Goal: Transaction & Acquisition: Purchase product/service

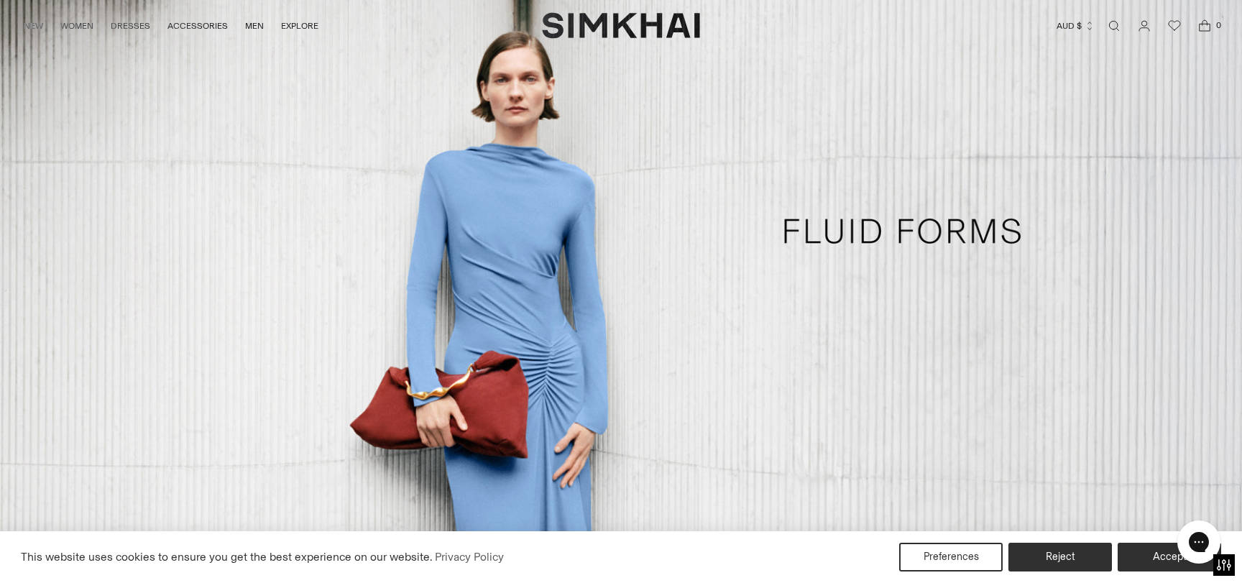
click at [409, 367] on link "/collections/dresses-all" at bounding box center [621, 231] width 1242 height 712
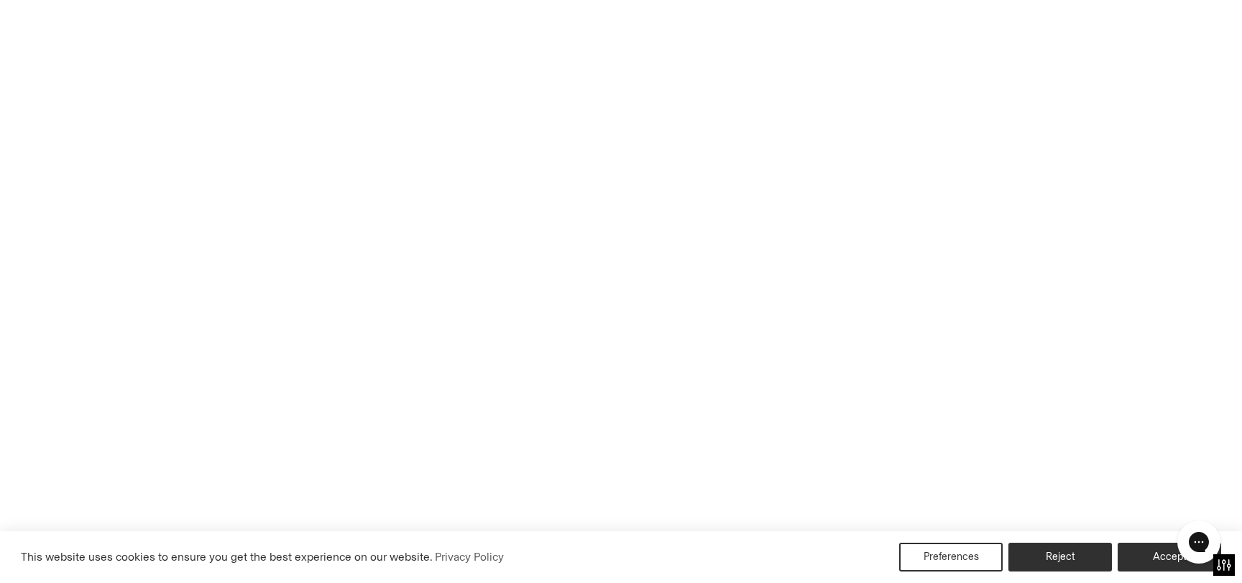
scroll to position [165, 0]
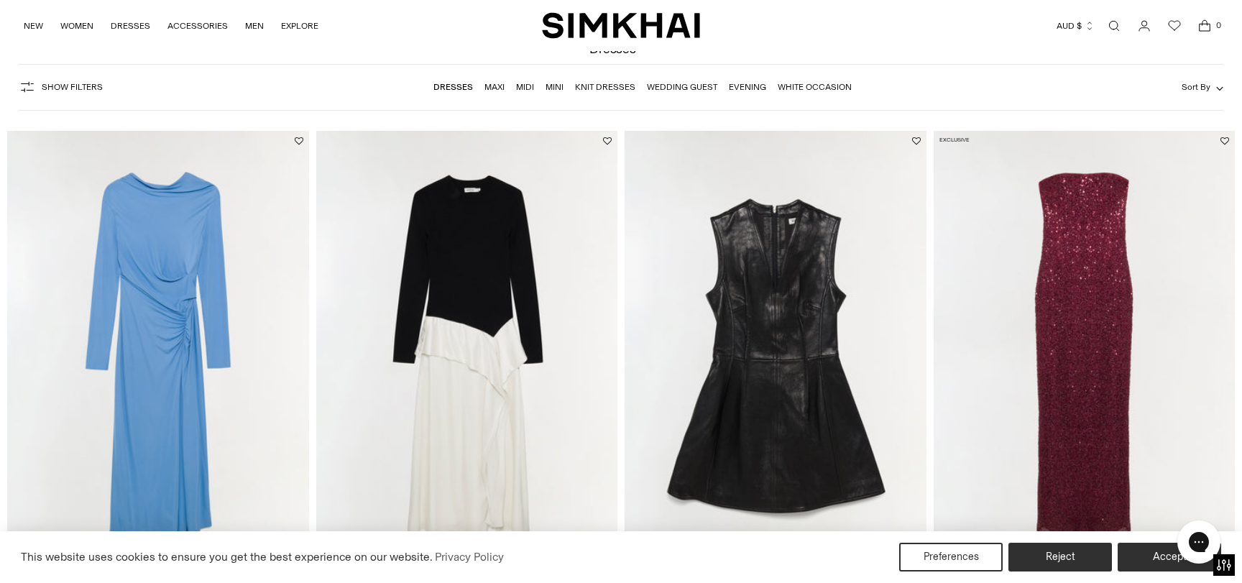
scroll to position [79, 0]
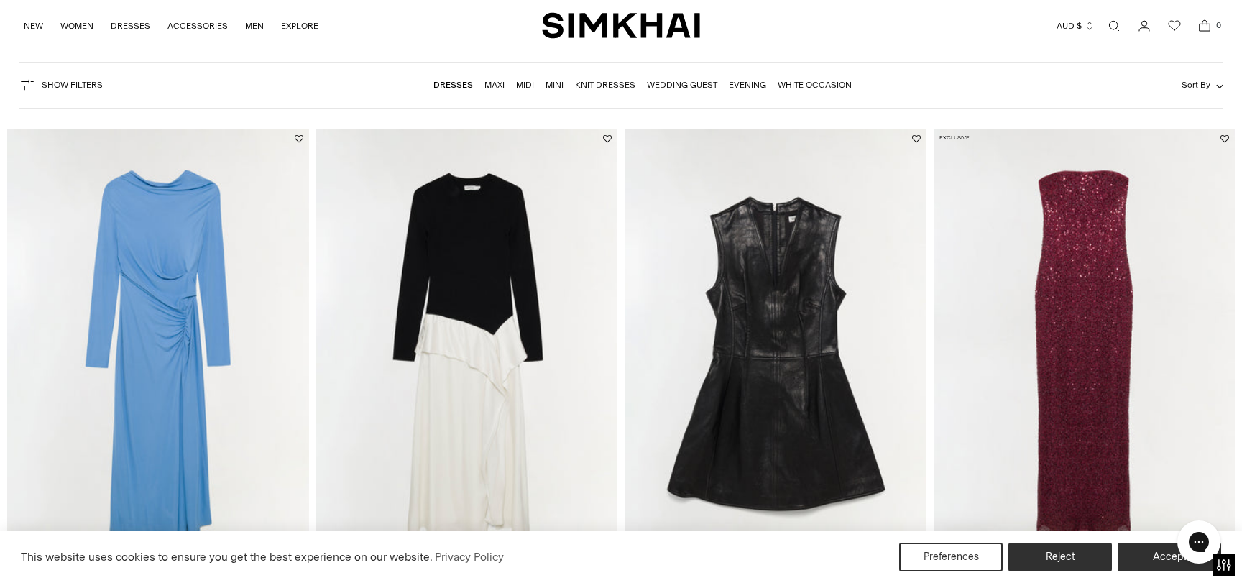
click at [0, 0] on img "Ferrera Draped Jersey Midi Dress" at bounding box center [0, 0] width 0 height 0
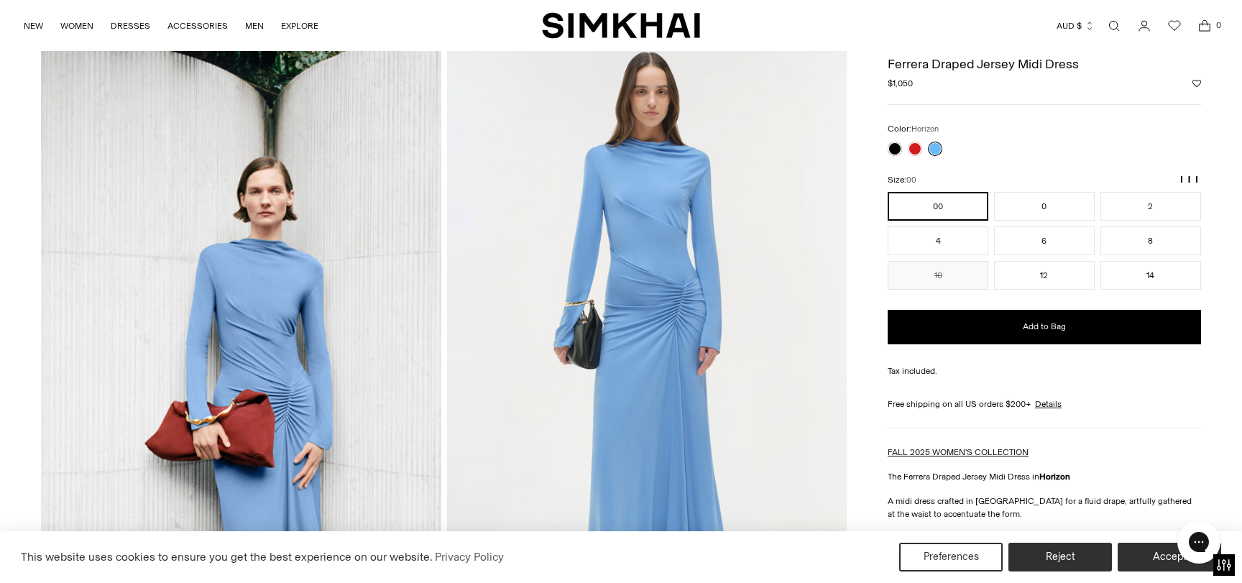
scroll to position [59, 0]
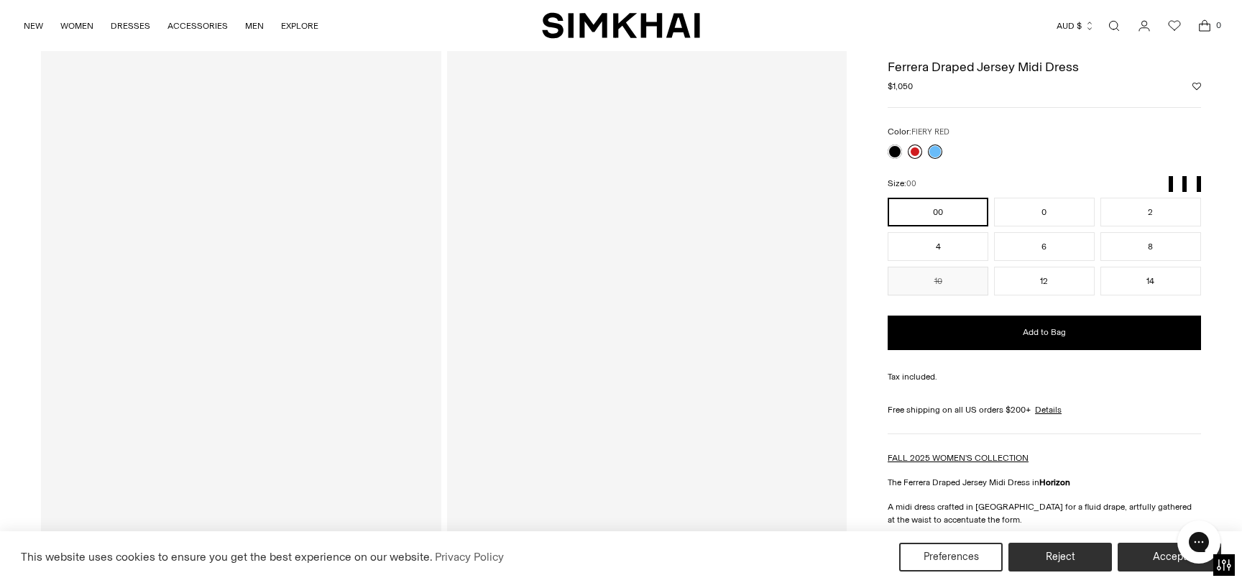
click at [914, 149] on link at bounding box center [915, 151] width 14 height 14
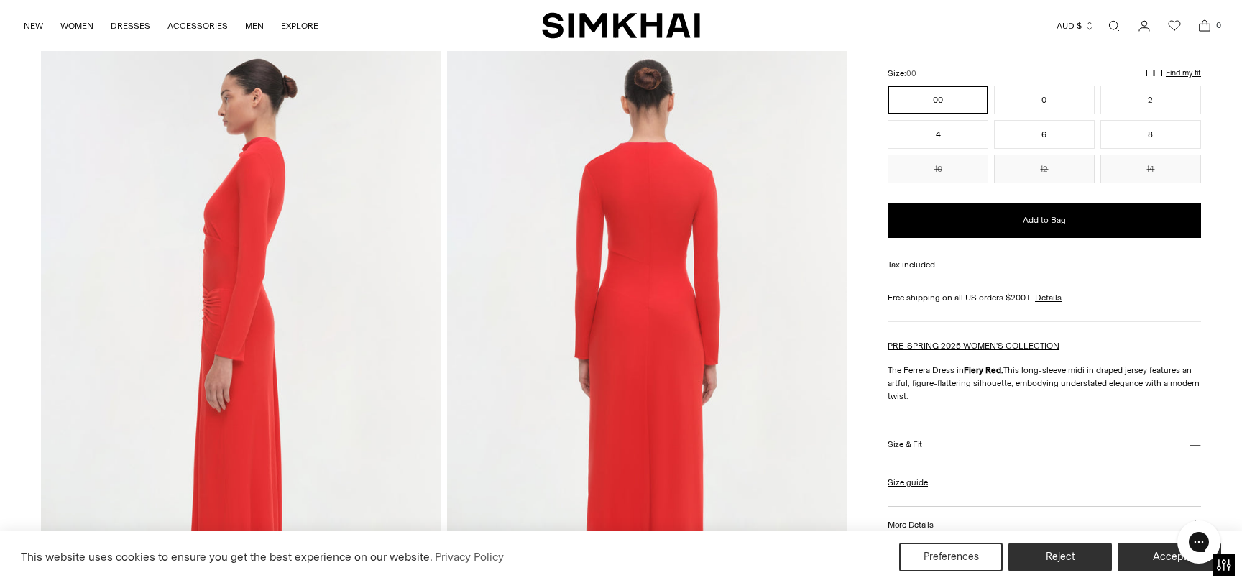
scroll to position [653, 0]
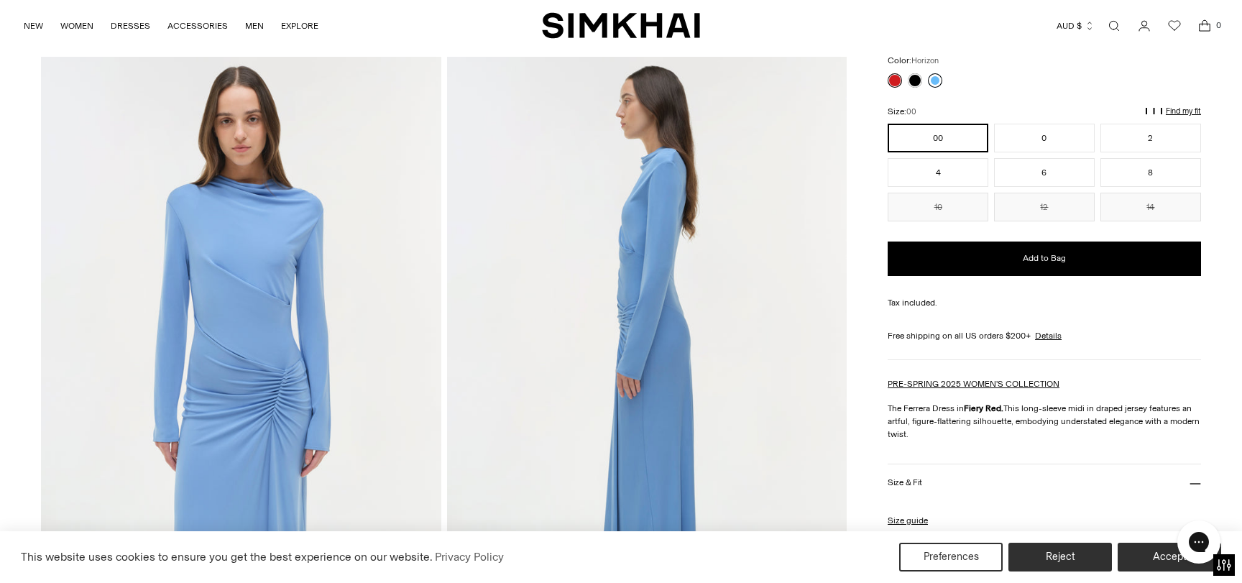
click at [934, 79] on link at bounding box center [935, 80] width 14 height 14
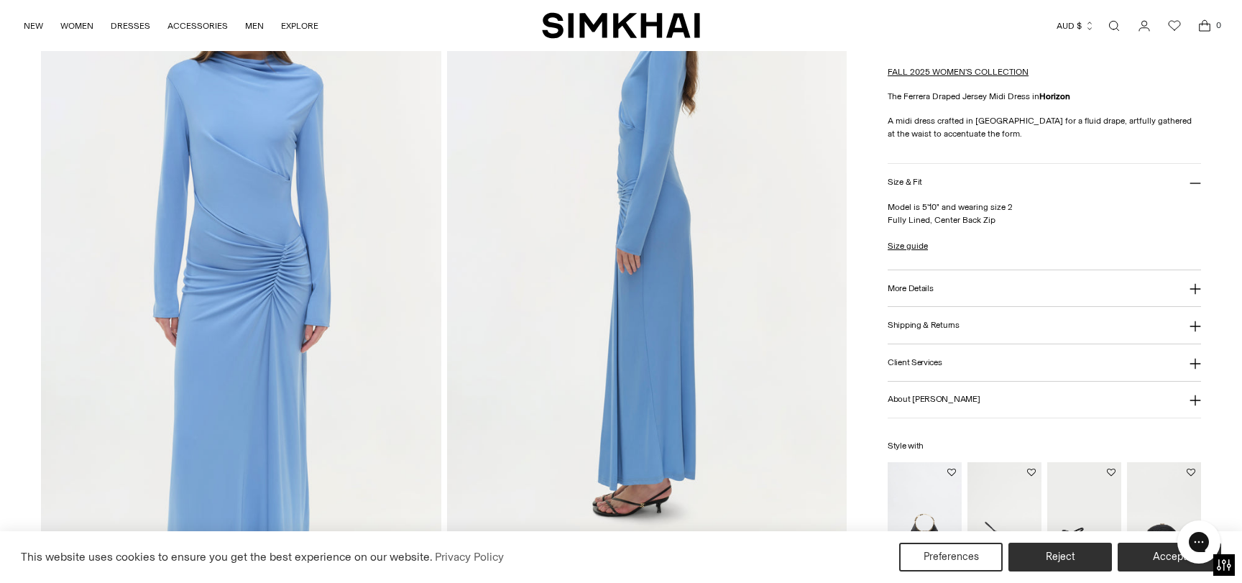
scroll to position [1185, 0]
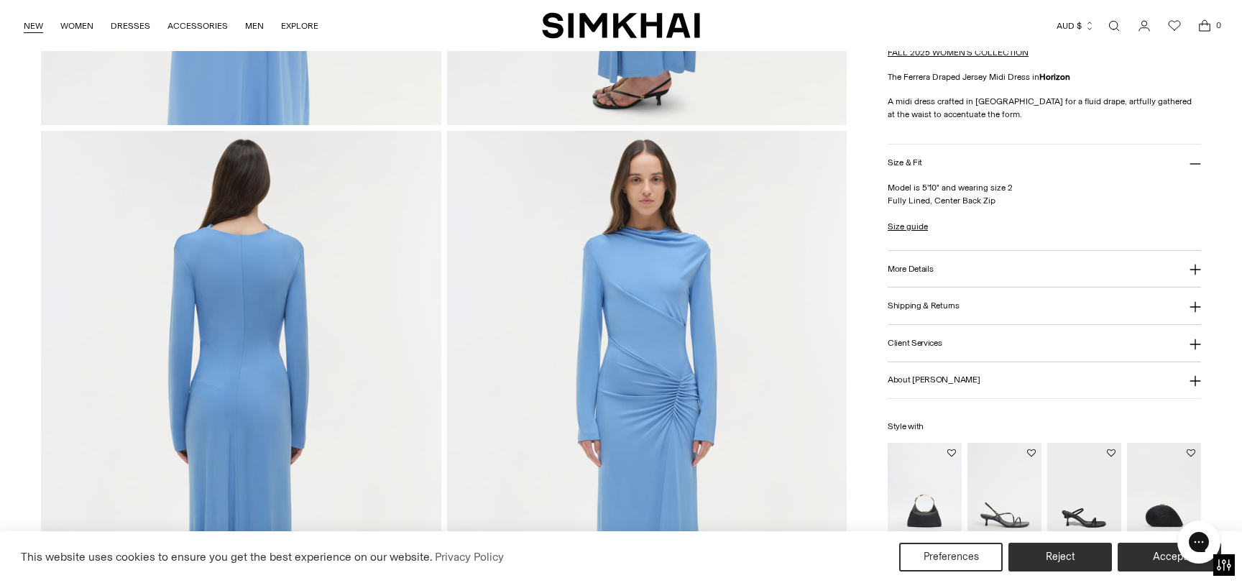
click at [38, 22] on link "NEW" at bounding box center [33, 26] width 19 height 32
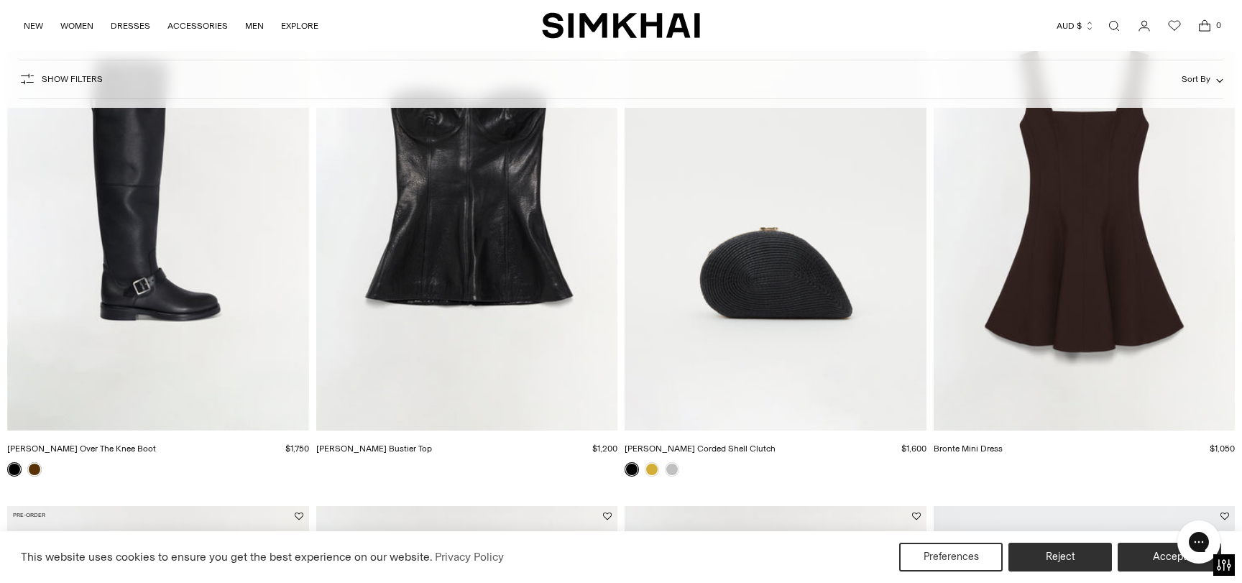
scroll to position [661, 0]
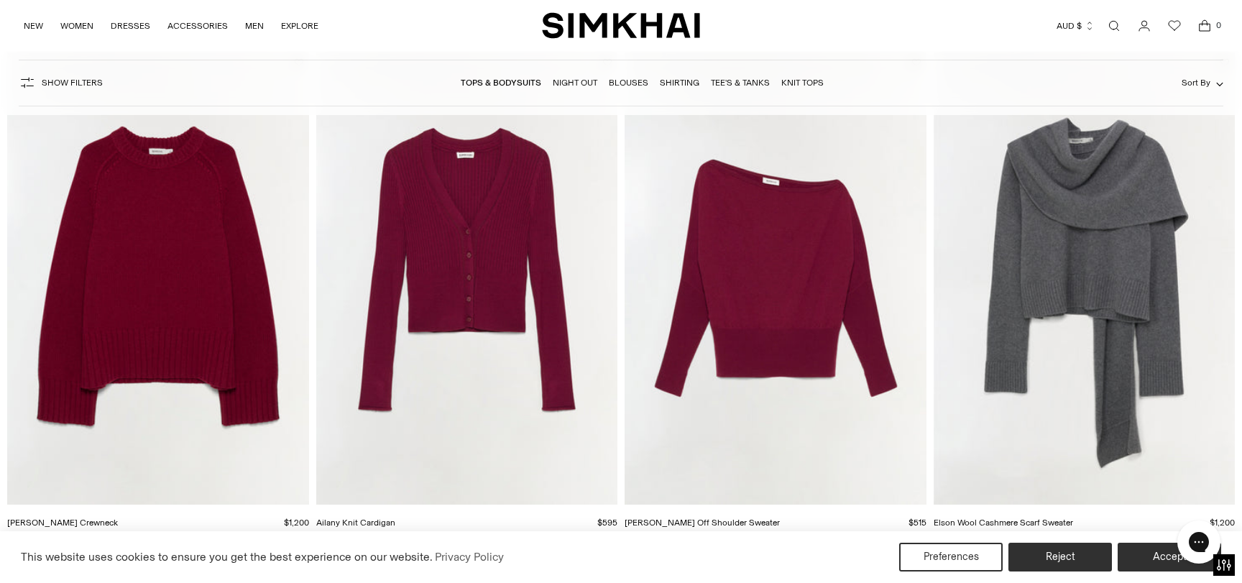
scroll to position [684, 0]
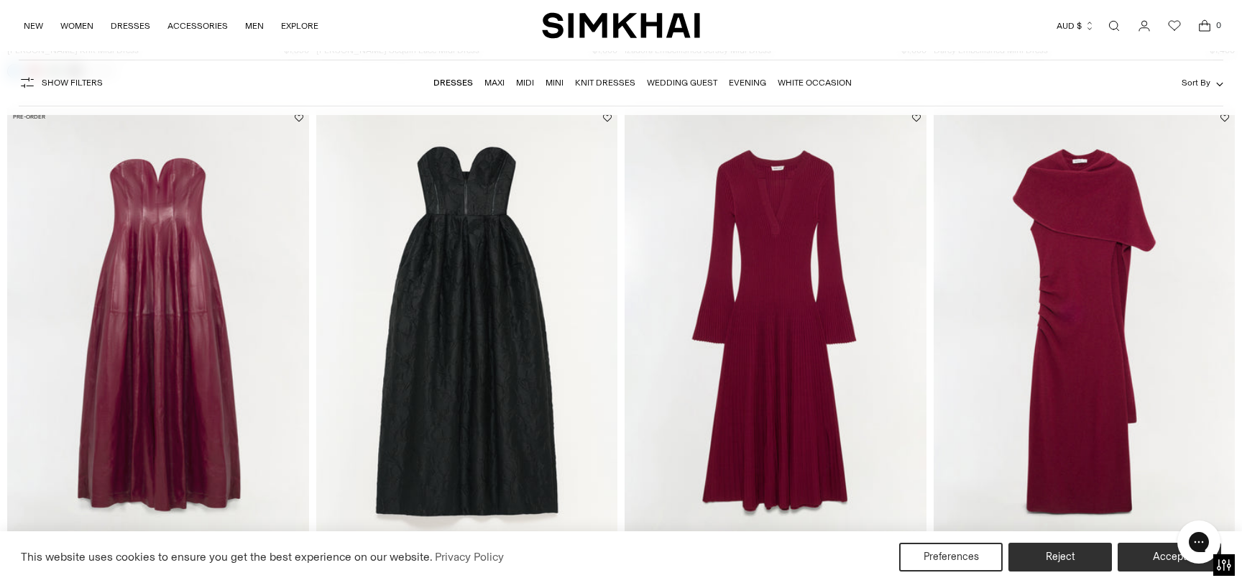
scroll to position [1689, 0]
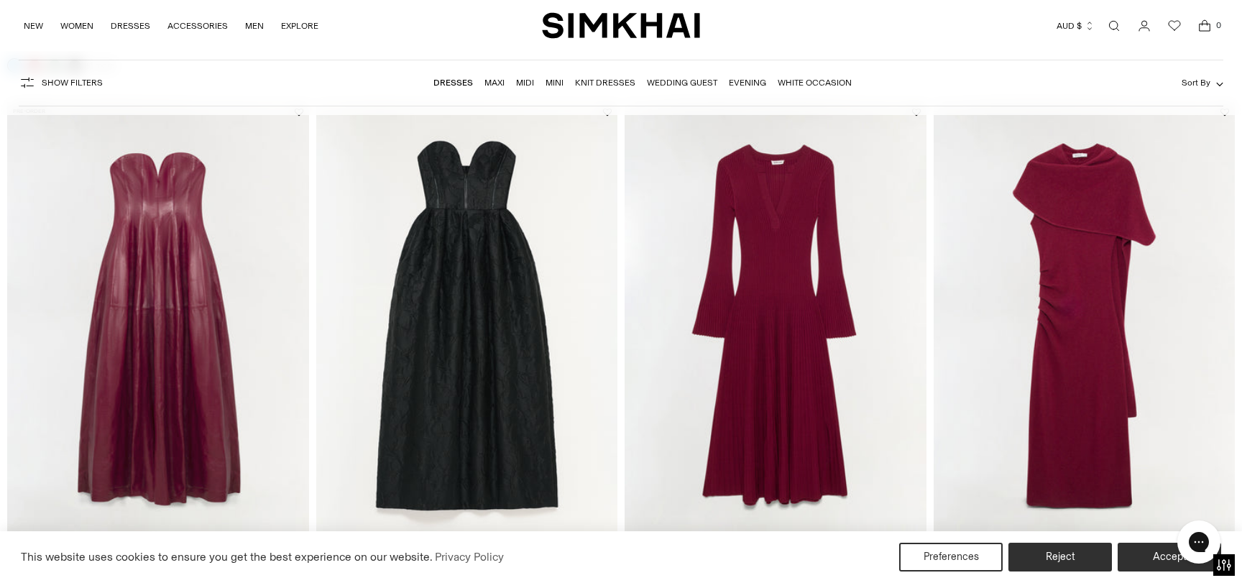
drag, startPoint x: 1114, startPoint y: 217, endPoint x: 1039, endPoint y: 1, distance: 228.9
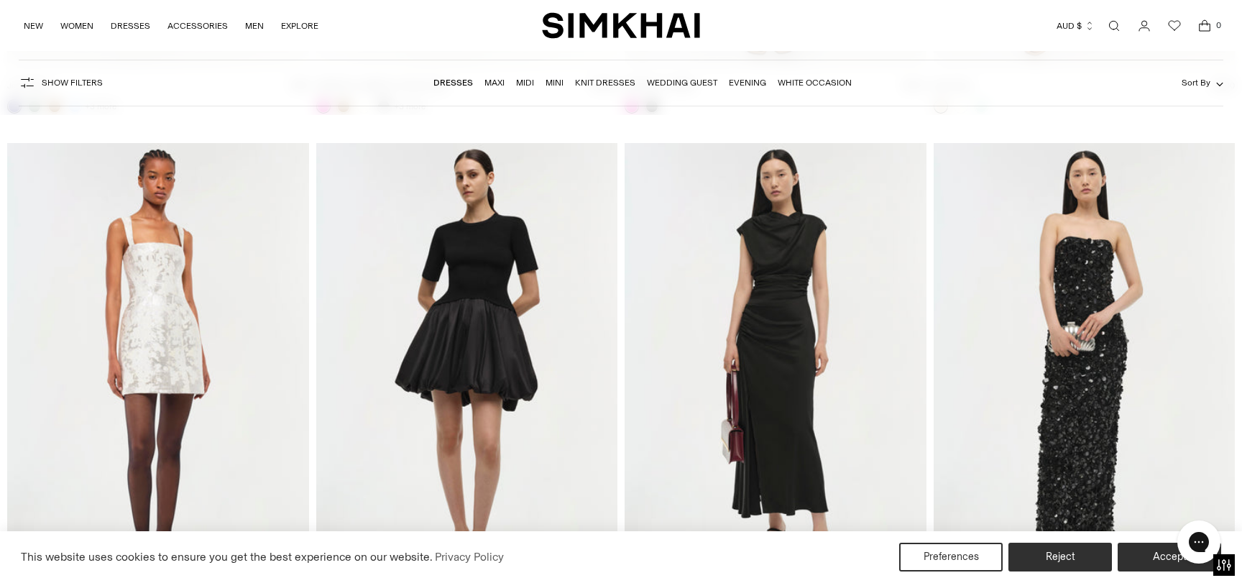
scroll to position [31107, 0]
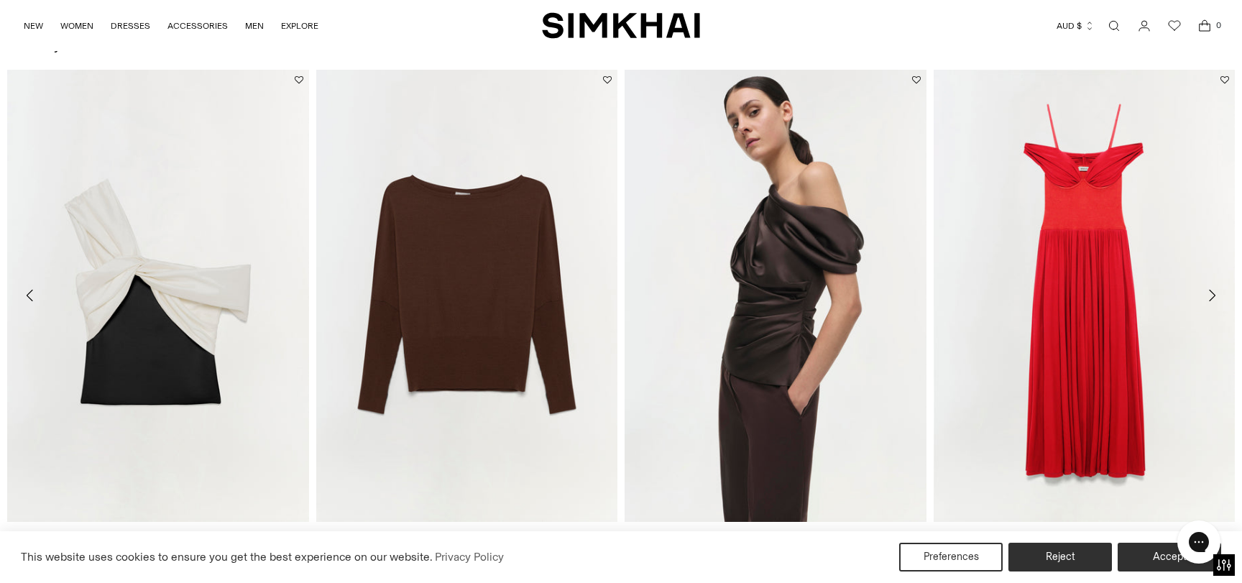
scroll to position [1934, 0]
